Goal: Task Accomplishment & Management: Use online tool/utility

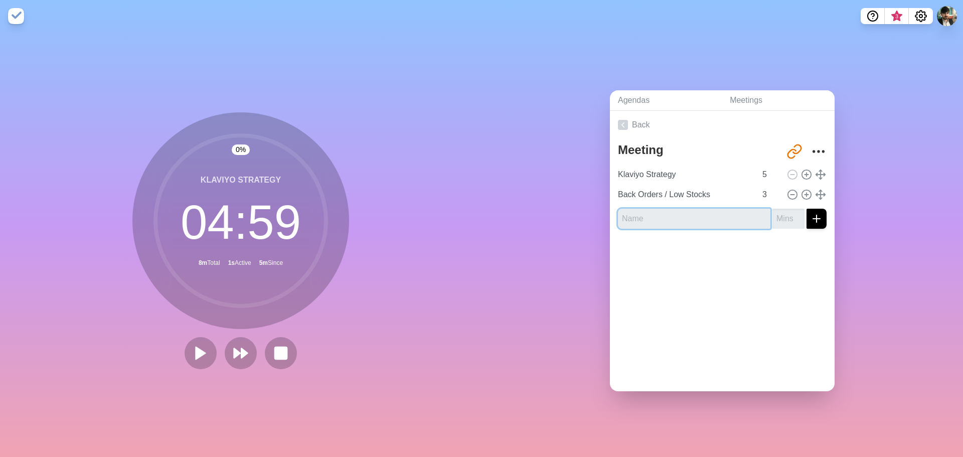
click at [632, 217] on input "text" at bounding box center [694, 219] width 152 height 20
click at [640, 214] on input "Perfomance Snapshot" at bounding box center [694, 219] width 152 height 20
type input "Performance Snapshot"
click at [664, 257] on div at bounding box center [722, 257] width 225 height 40
click at [773, 213] on input "number" at bounding box center [789, 219] width 32 height 20
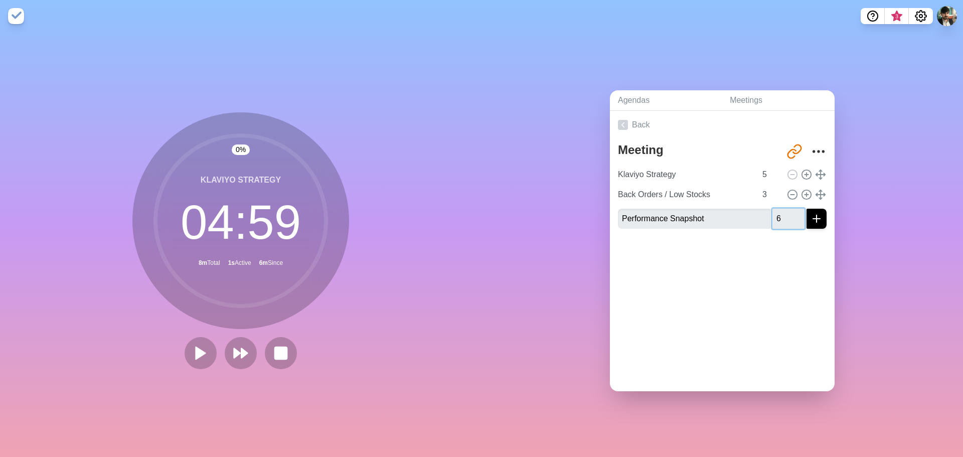
type input "6"
click at [788, 288] on div "Back Meeting [URL][DOMAIN_NAME] Klaviyo Strategy 5 Back Orders / Low Stocks 3 P…" at bounding box center [722, 251] width 225 height 280
click at [811, 213] on icon "submit" at bounding box center [817, 219] width 12 height 12
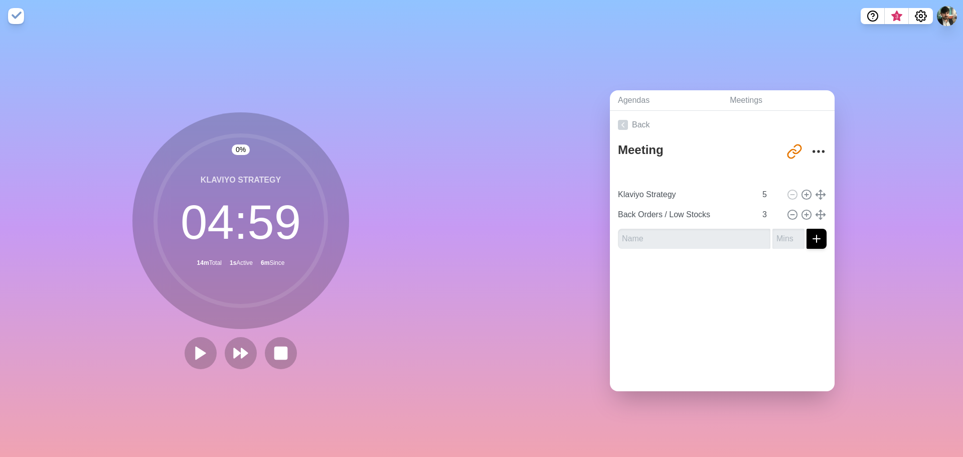
type input "Klaviyo Strategy"
type input "5"
type input "Back Orders / Low Stocks"
type input "3"
click at [618, 170] on icon at bounding box center [623, 175] width 10 height 10
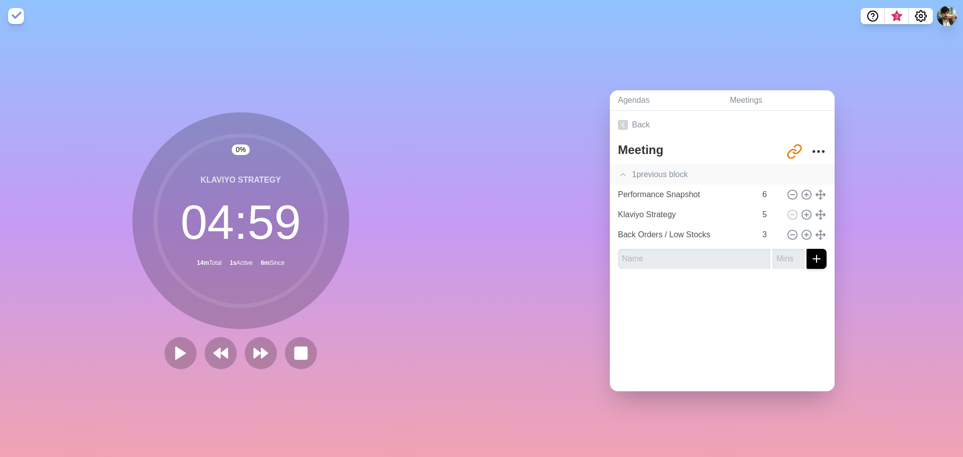
click at [683, 300] on div at bounding box center [722, 297] width 225 height 40
click at [639, 187] on input "Performance Snapshot" at bounding box center [685, 195] width 142 height 20
click at [747, 157] on div "Meeting" at bounding box center [701, 152] width 167 height 26
click at [622, 120] on icon at bounding box center [623, 125] width 10 height 10
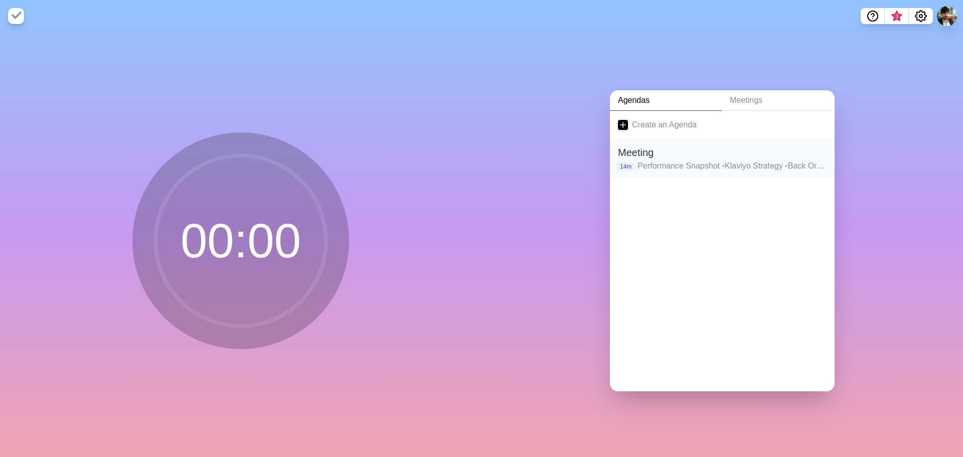
click at [669, 167] on p "Performance Snapshot • Klaviyo Strategy • Back Orders / Low Stocks" at bounding box center [732, 166] width 189 height 12
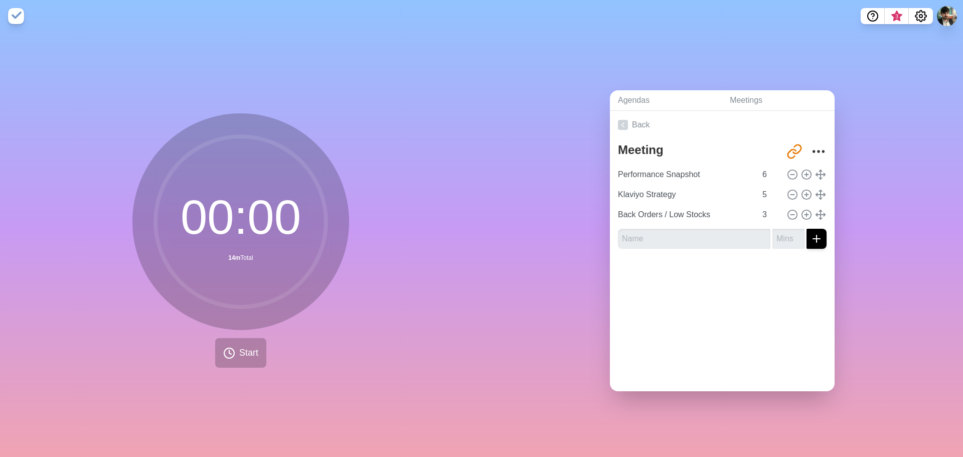
click at [901, 230] on div "Agendas Meetings Back Meeting [URL][DOMAIN_NAME] Performance Snapshot 6 Klaviyo…" at bounding box center [723, 244] width 482 height 425
